Goal: Information Seeking & Learning: Learn about a topic

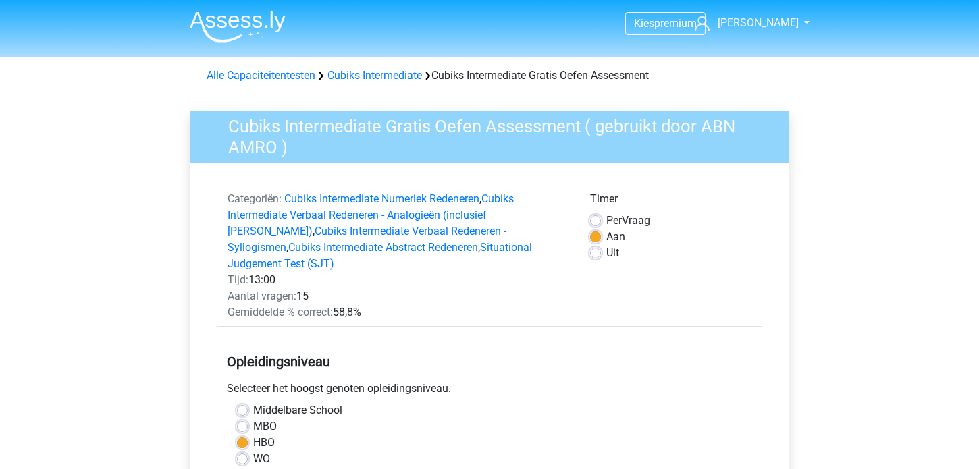
scroll to position [311, 0]
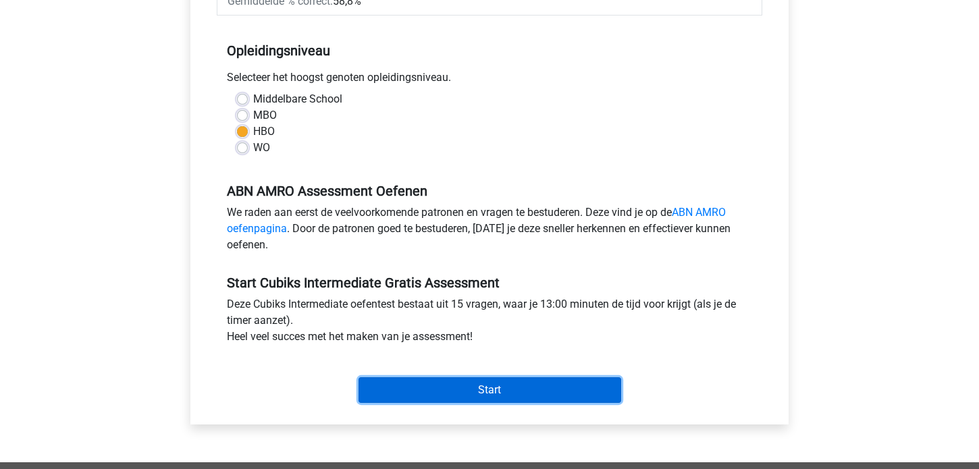
click at [492, 377] on input "Start" at bounding box center [490, 390] width 263 height 26
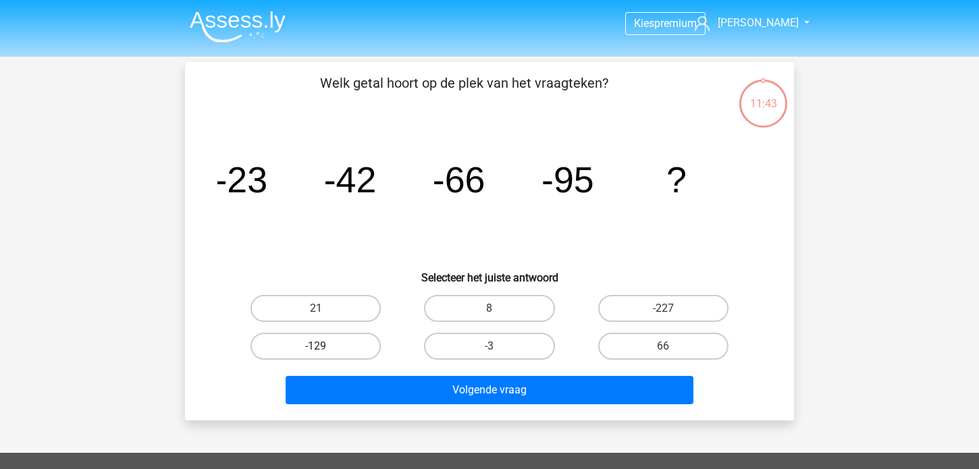
click at [310, 344] on label "-129" at bounding box center [315, 346] width 130 height 27
click at [316, 346] on input "-129" at bounding box center [320, 350] width 9 height 9
radio input "true"
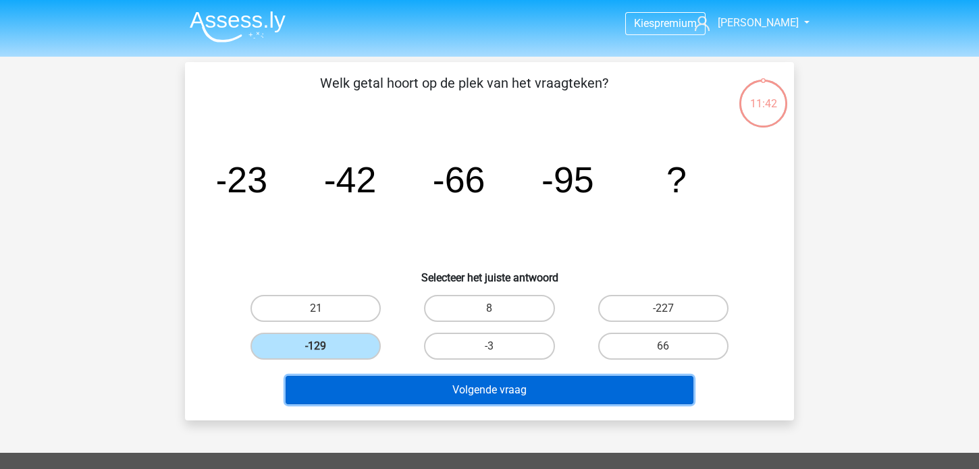
click at [435, 391] on button "Volgende vraag" at bounding box center [490, 390] width 408 height 28
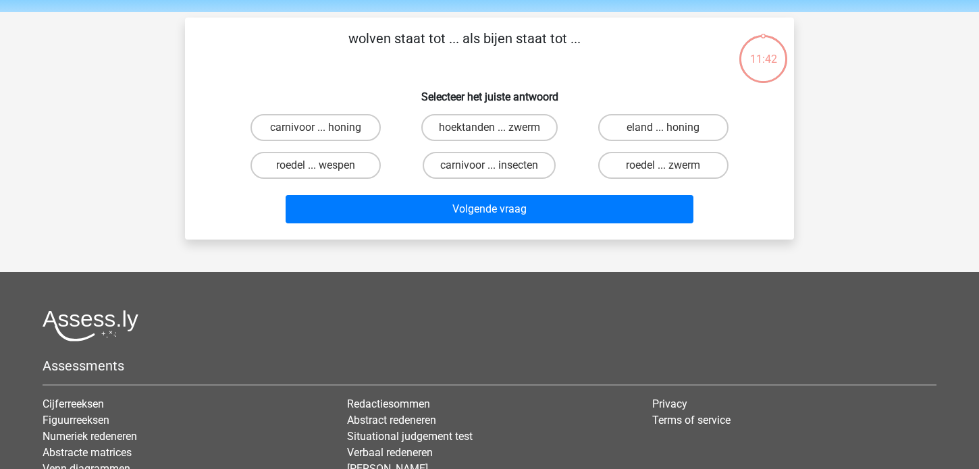
scroll to position [62, 0]
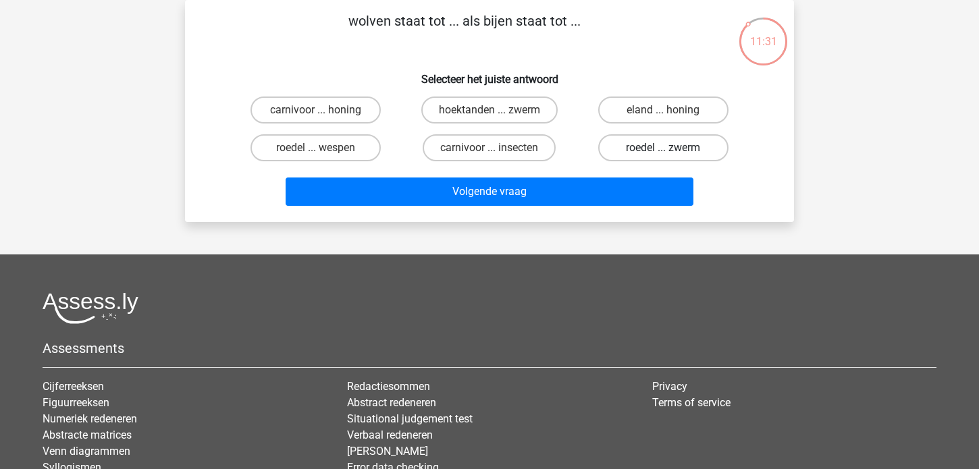
click at [655, 141] on label "roedel ... zwerm" at bounding box center [663, 147] width 130 height 27
click at [663, 148] on input "roedel ... zwerm" at bounding box center [667, 152] width 9 height 9
radio input "true"
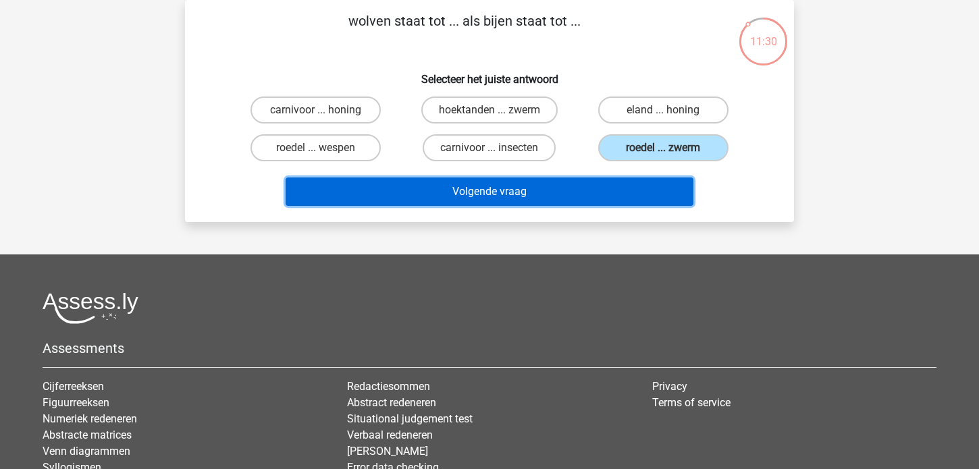
click at [517, 186] on button "Volgende vraag" at bounding box center [490, 192] width 408 height 28
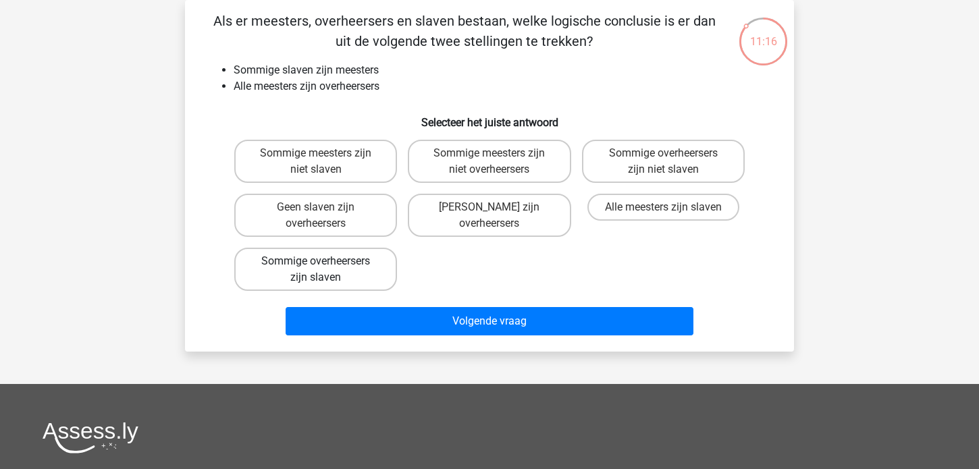
click at [303, 267] on label "Sommige overheersers zijn slaven" at bounding box center [315, 269] width 163 height 43
click at [316, 267] on input "Sommige overheersers zijn slaven" at bounding box center [320, 265] width 9 height 9
radio input "true"
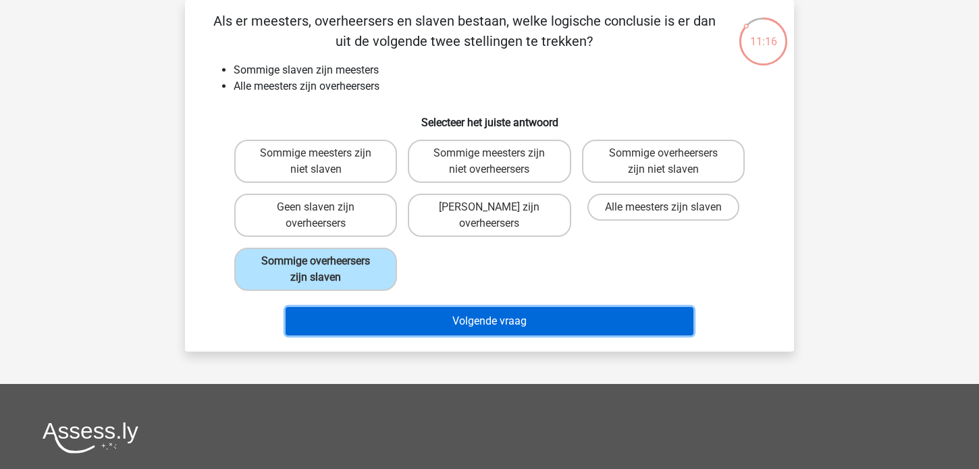
click at [456, 323] on button "Volgende vraag" at bounding box center [490, 321] width 408 height 28
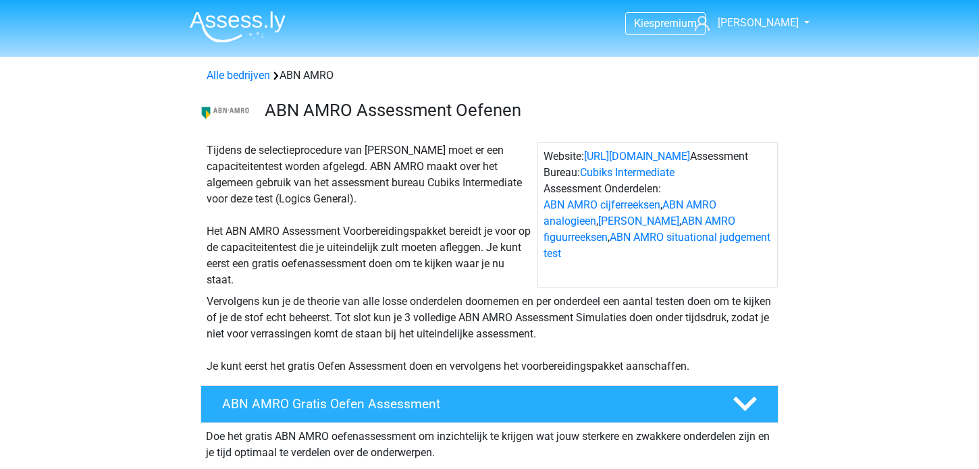
scroll to position [311, 0]
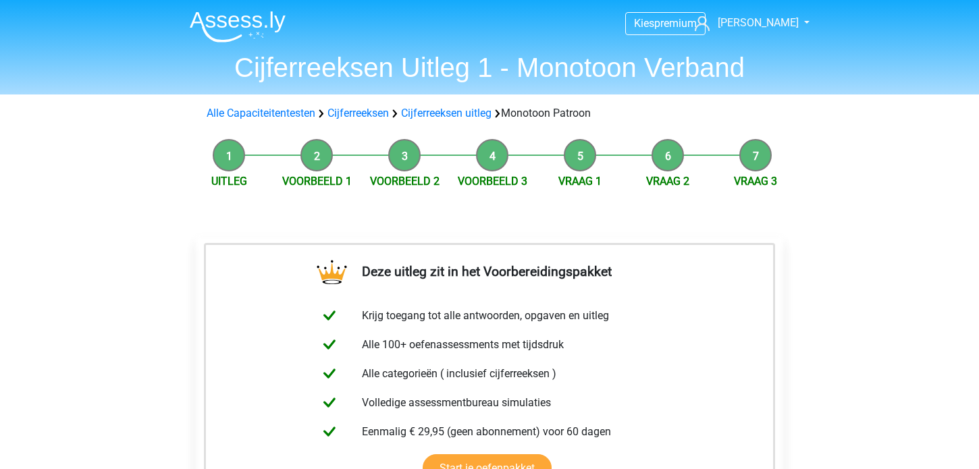
scroll to position [311, 0]
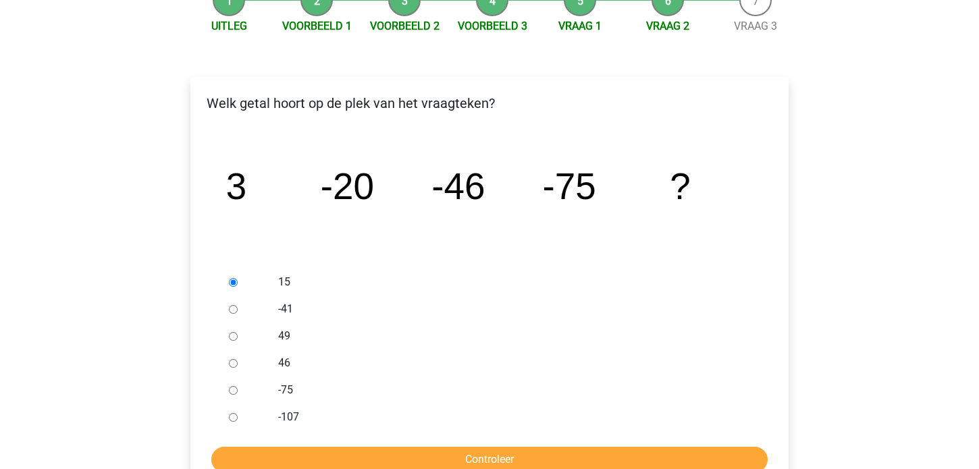
scroll to position [234, 0]
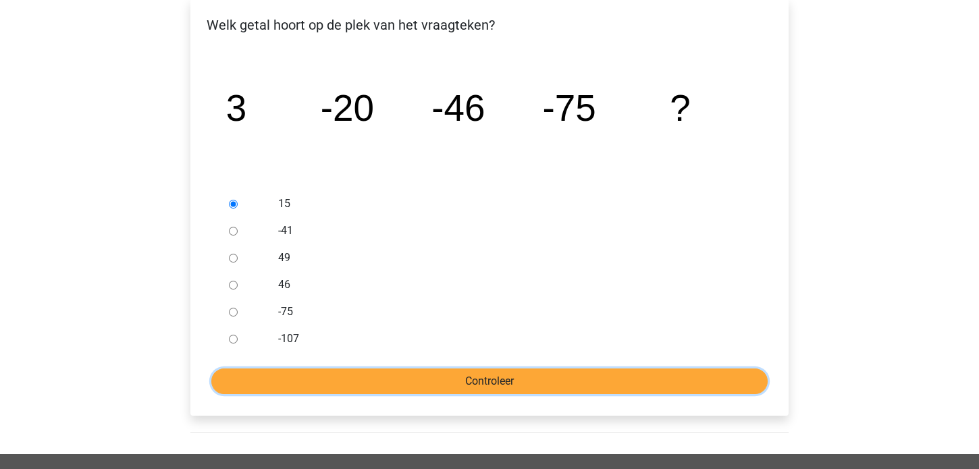
click at [495, 382] on input "Controleer" at bounding box center [489, 382] width 556 height 26
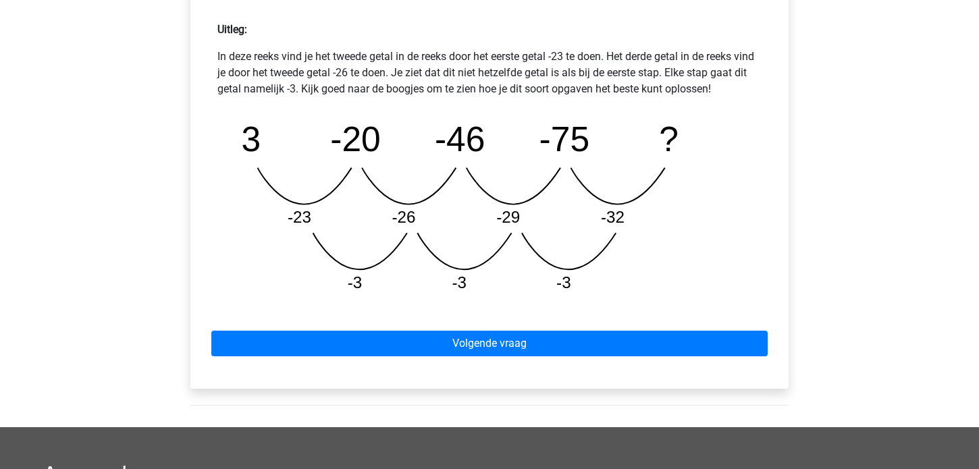
scroll to position [623, 0]
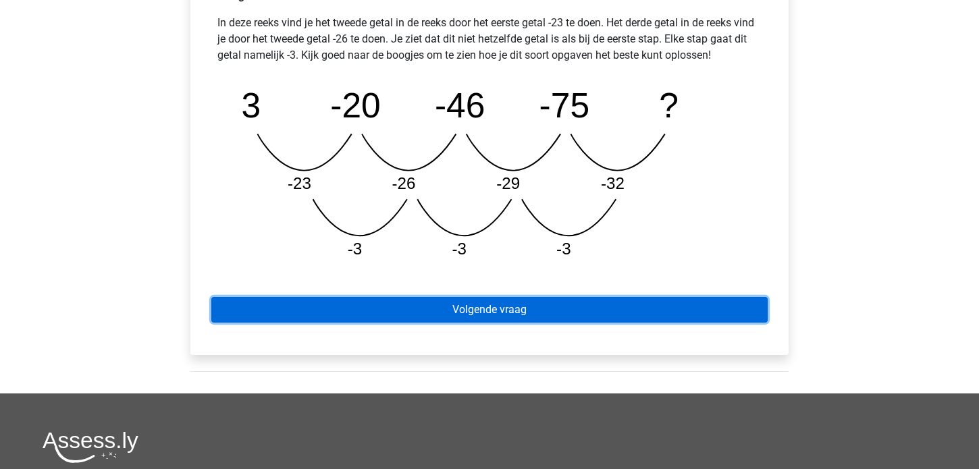
click at [482, 311] on link "Volgende vraag" at bounding box center [489, 310] width 556 height 26
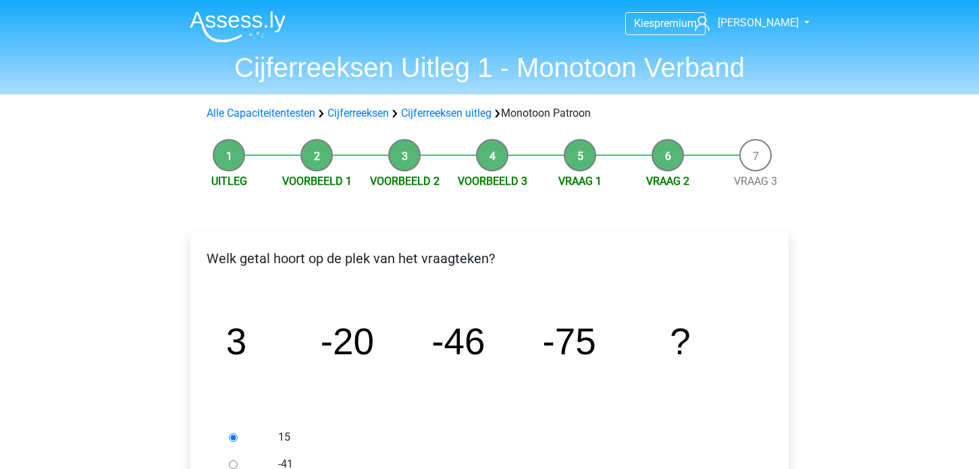
scroll to position [234, 0]
